Goal: Transaction & Acquisition: Purchase product/service

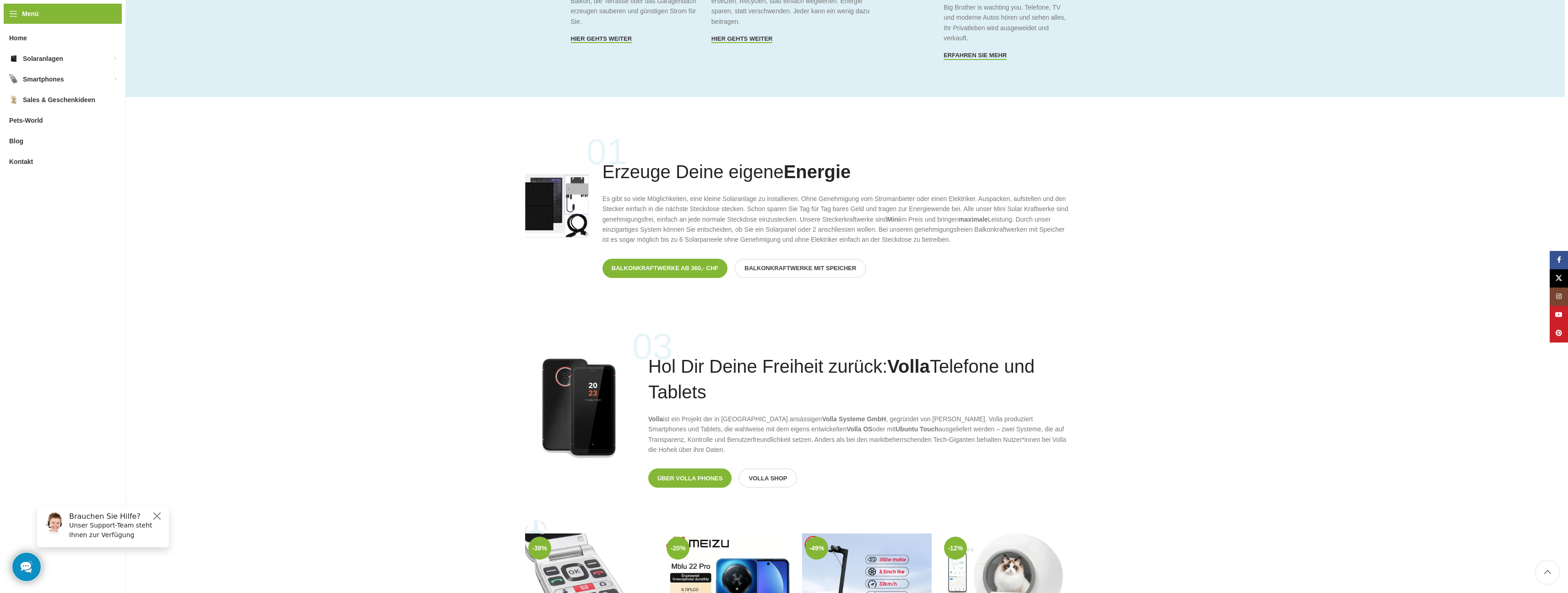
scroll to position [595, 0]
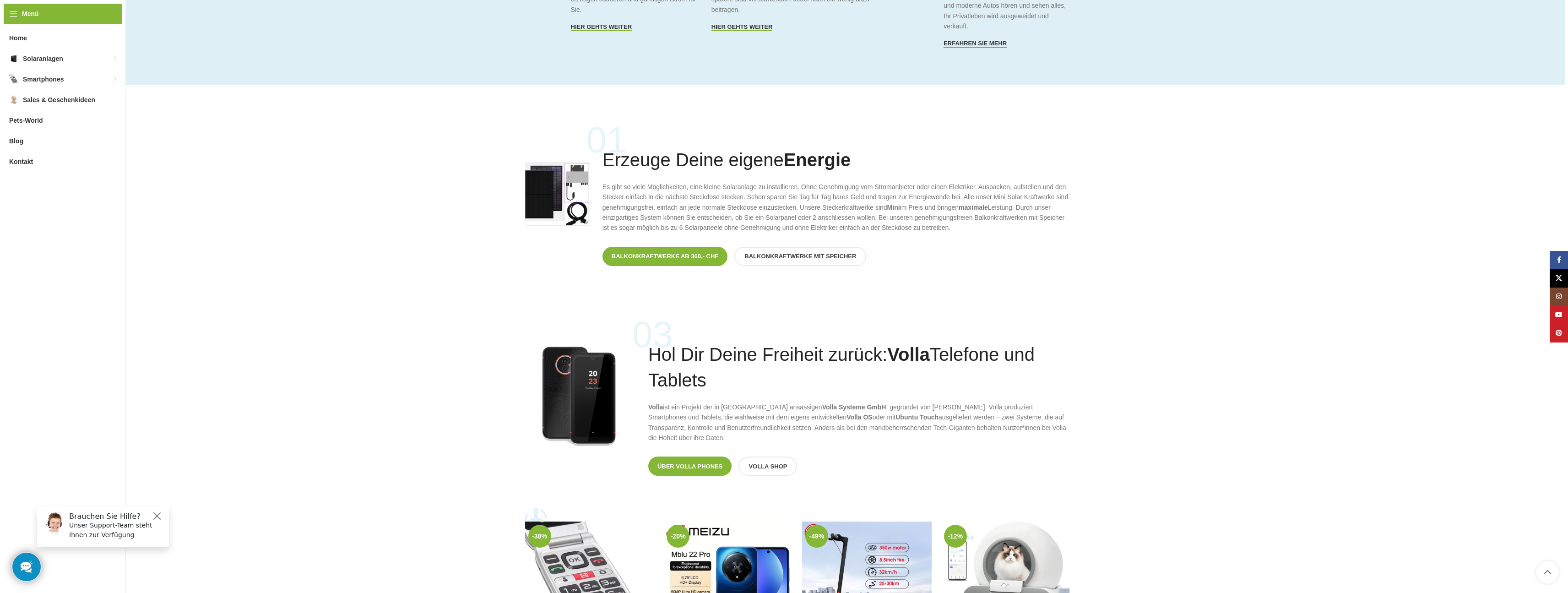
click at [699, 257] on span "Balkonkraftwerke ab 360,- CHF" at bounding box center [664, 256] width 107 height 7
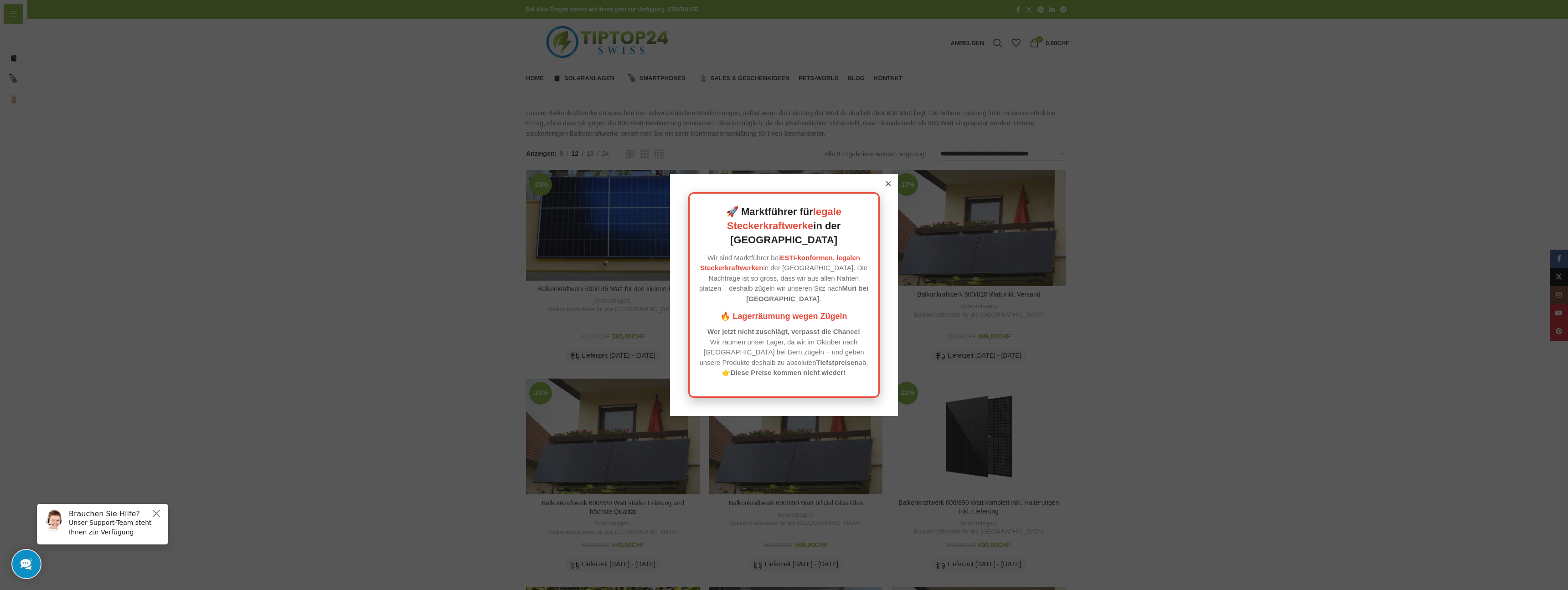
click at [886, 186] on icon at bounding box center [888, 183] width 4 height 4
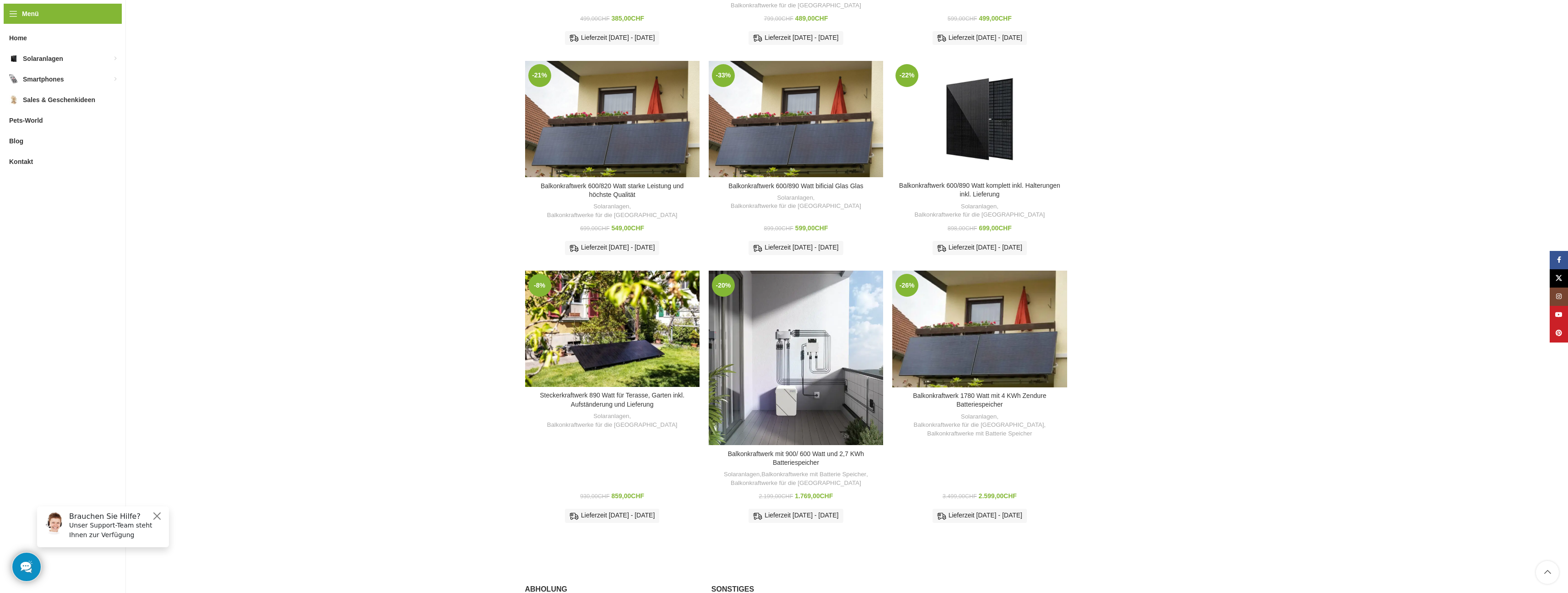
scroll to position [320, 0]
click at [619, 390] on h3 "Steckerkraftwerk 890 Watt für Terasse, Garten inkl. Aufständerung und Lieferung" at bounding box center [612, 399] width 165 height 18
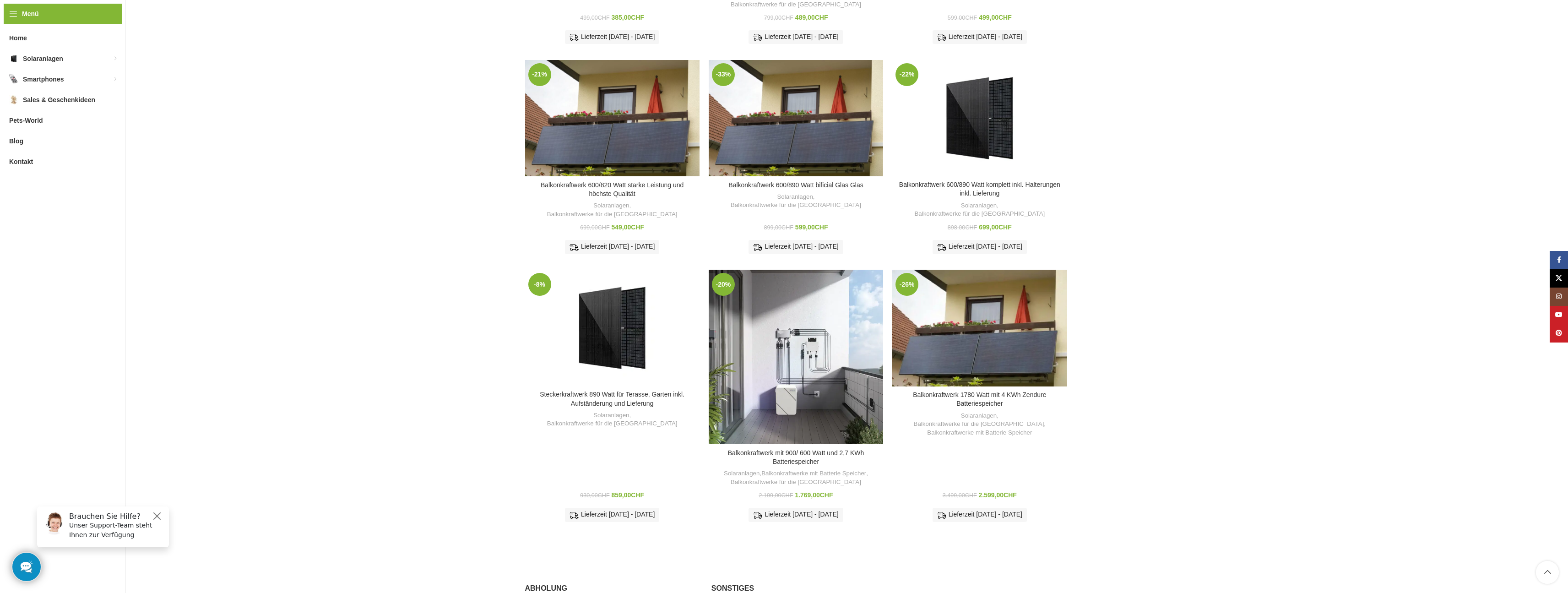
click at [625, 363] on div "Steckerkraftwerk 890 Watt für Terasse, Garten inkl. Aufständerung und Lieferung" at bounding box center [636, 328] width 24 height 116
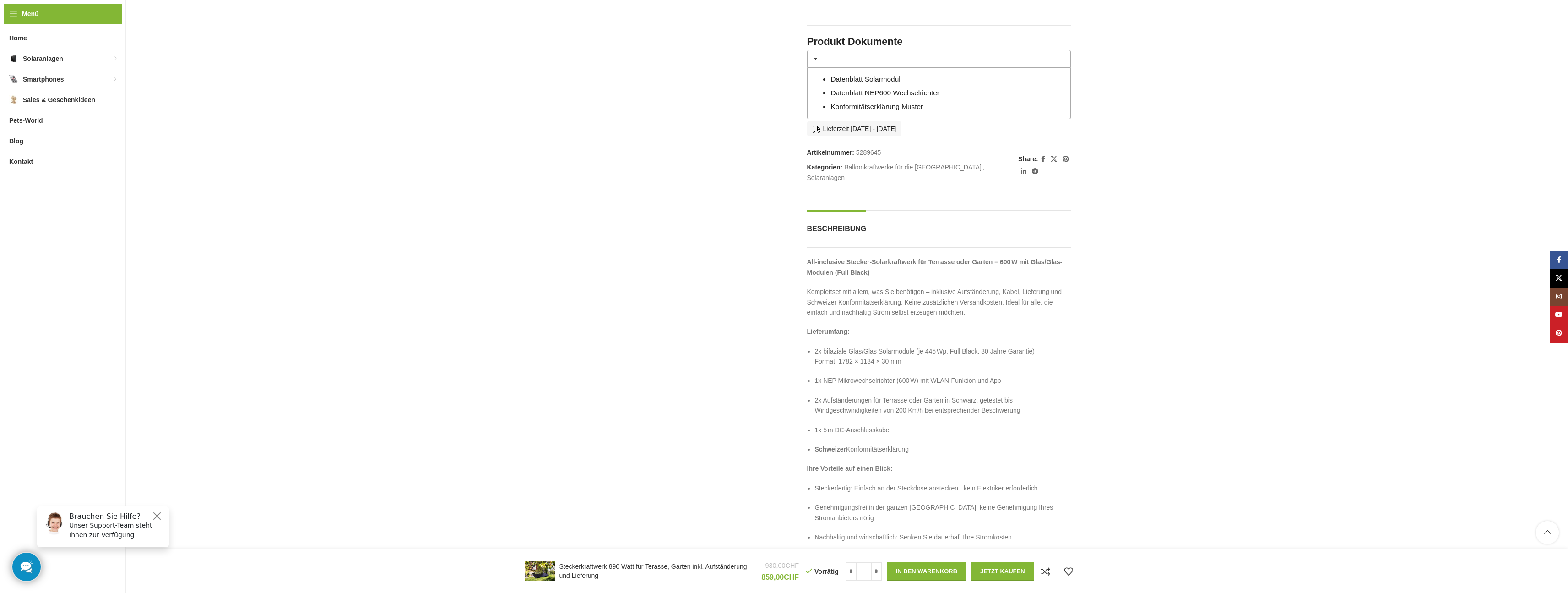
scroll to position [550, 0]
